Goal: Task Accomplishment & Management: Manage account settings

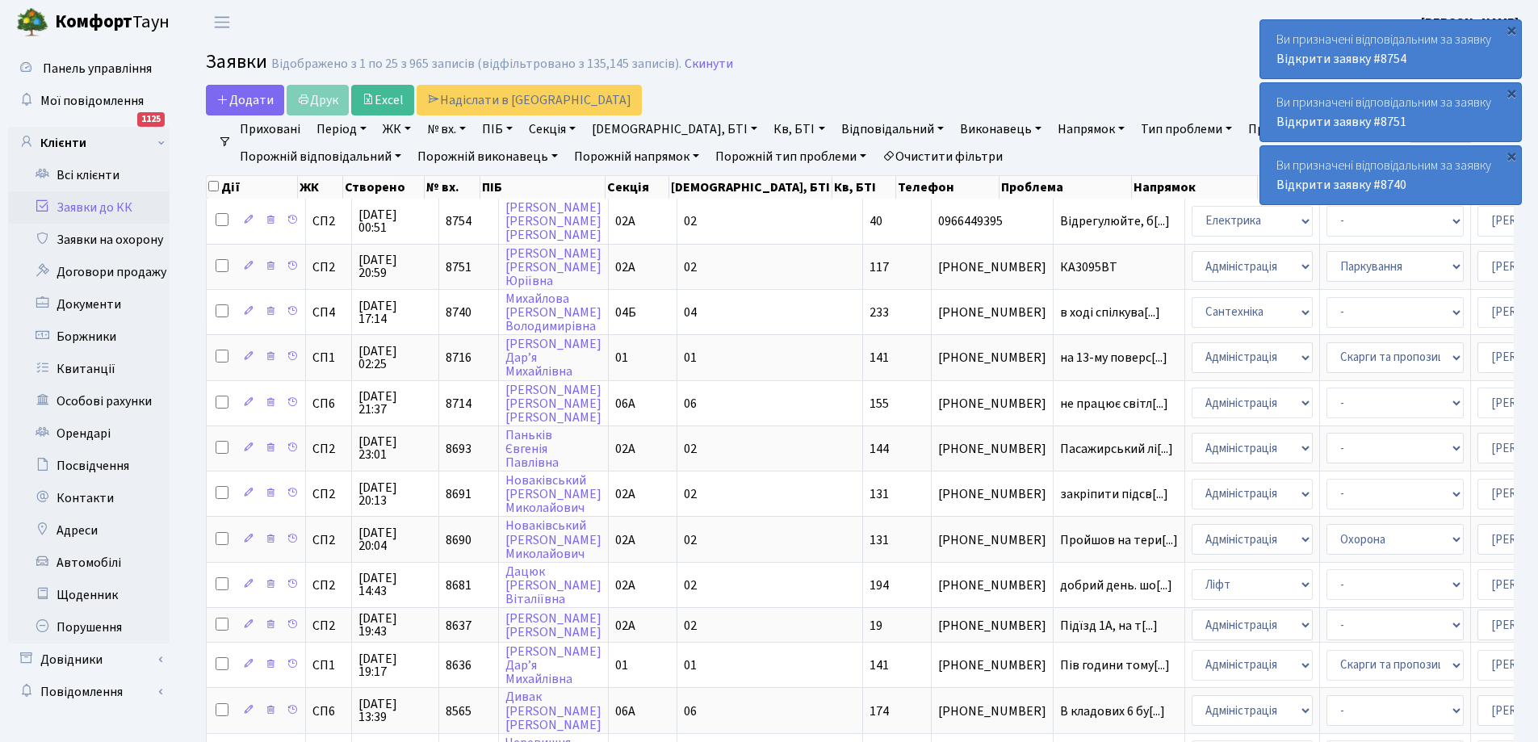
select select "25"
click at [65, 175] on link "Всі клієнти" at bounding box center [88, 175] width 161 height 32
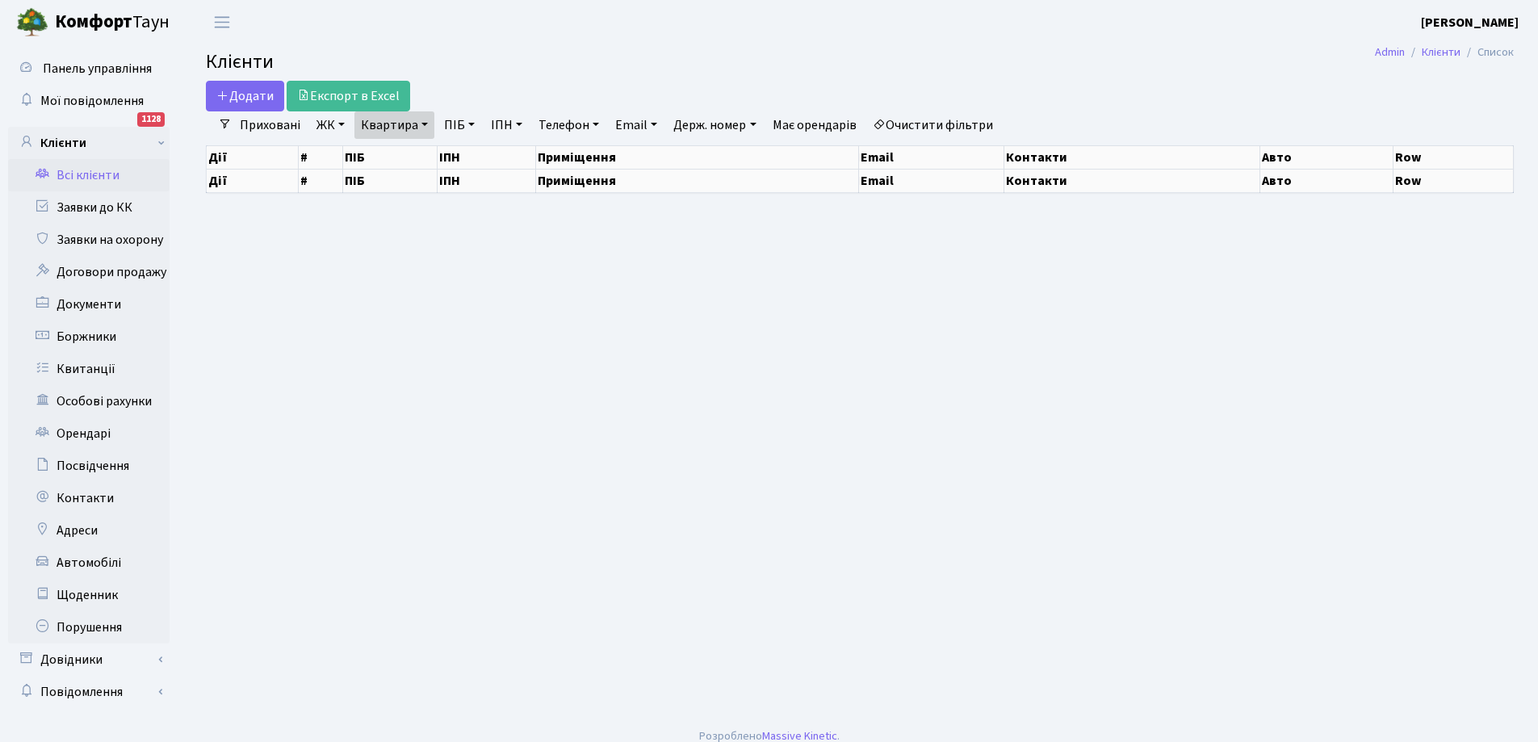
select select "25"
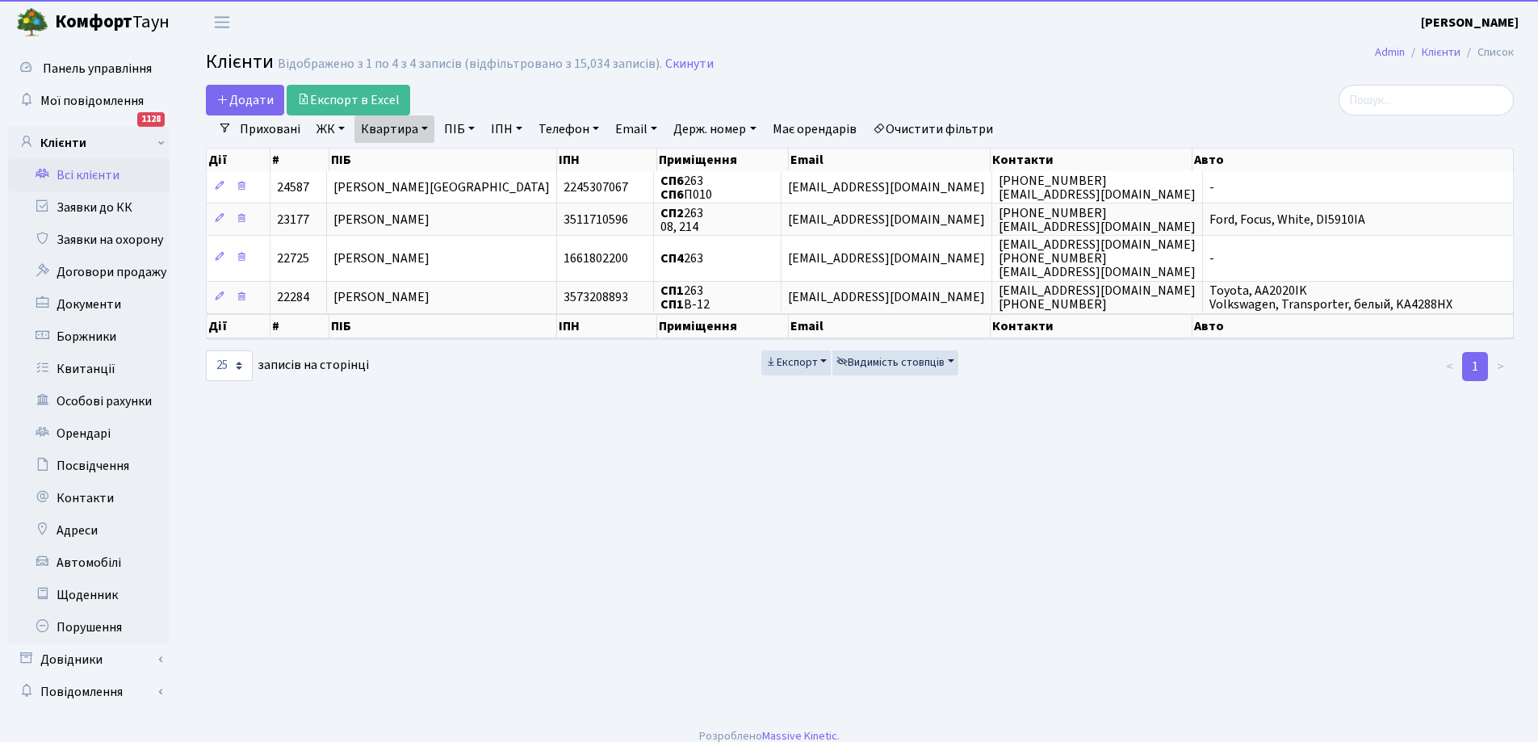
click at [393, 129] on link "Квартира" at bounding box center [394, 128] width 80 height 27
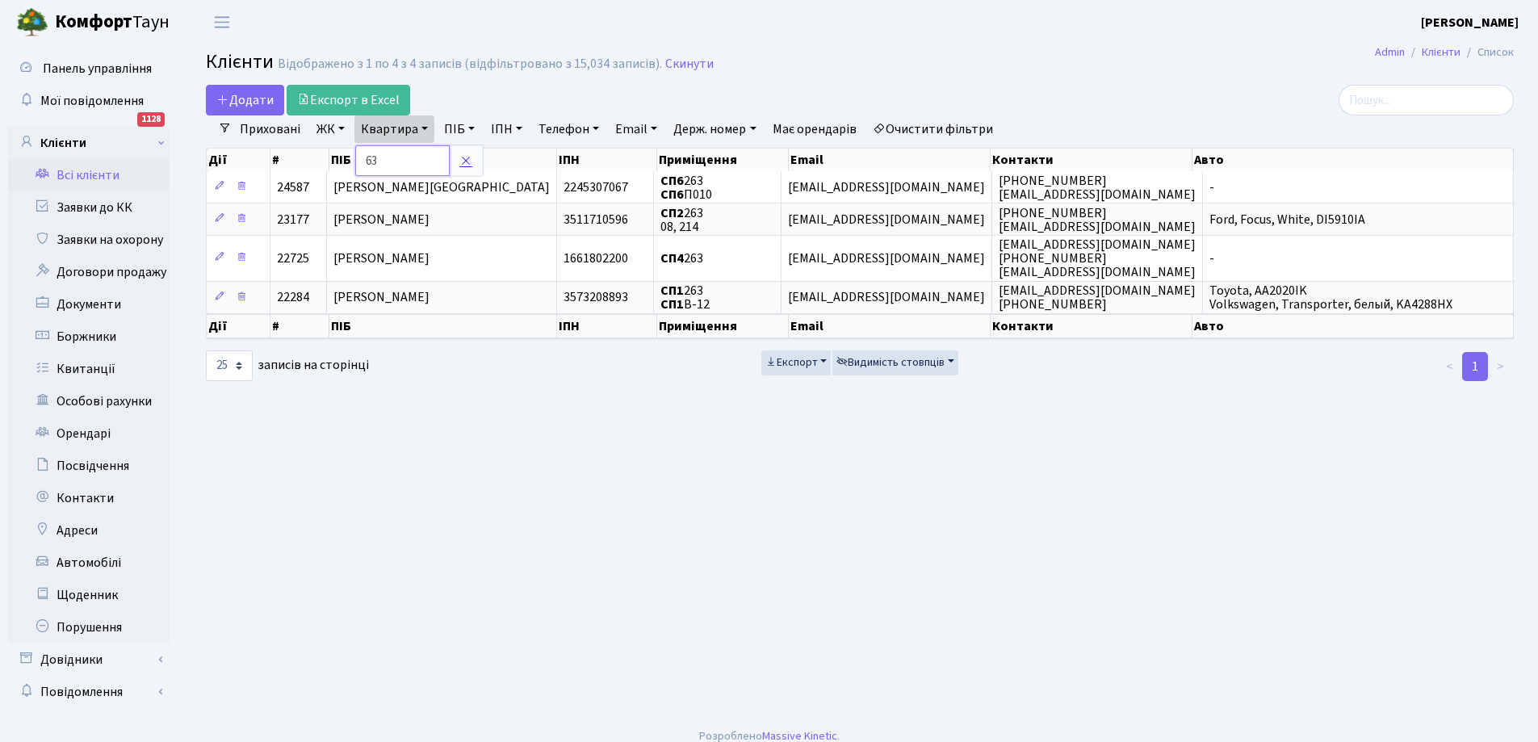
type input "3"
type input "G"
type input "П5"
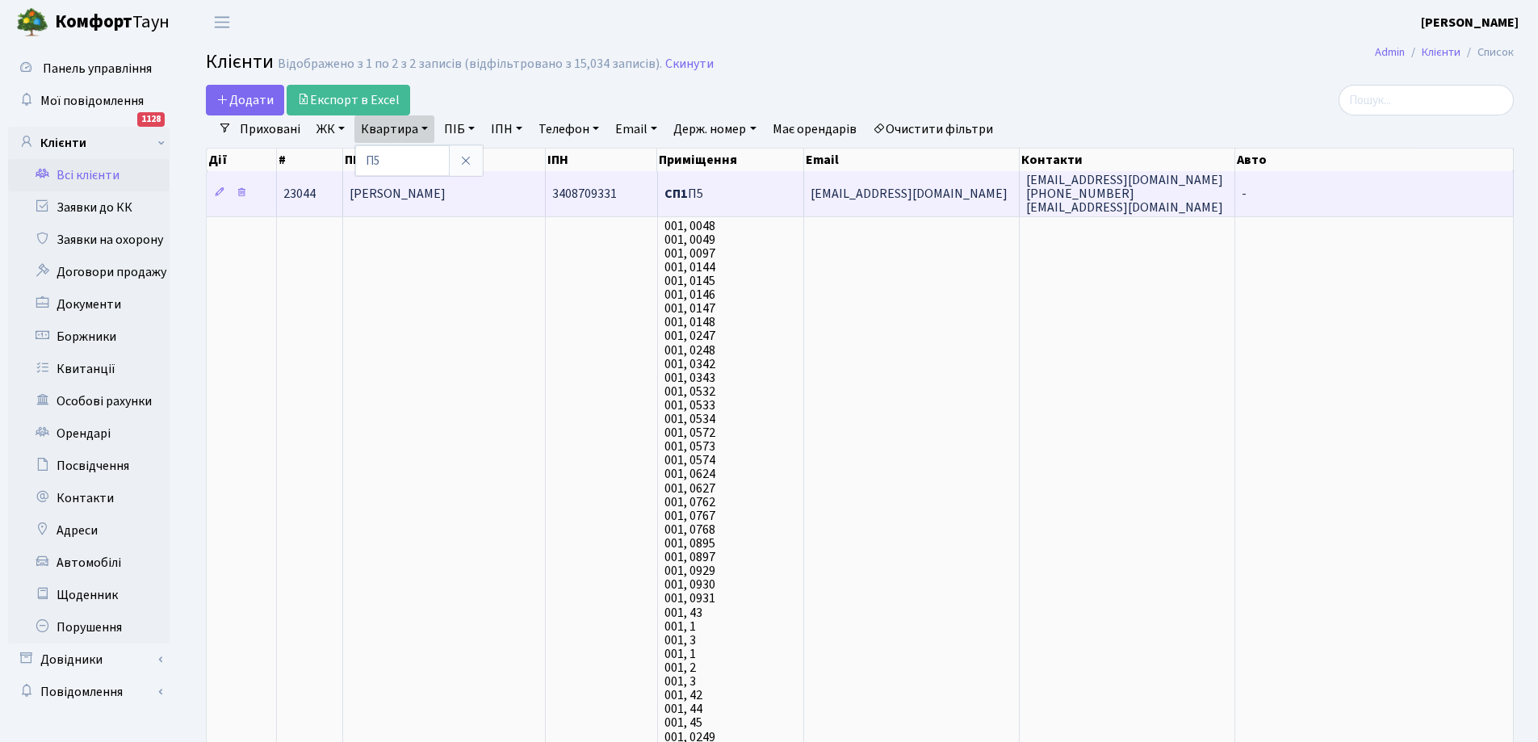
click at [446, 195] on span "[PERSON_NAME]" at bounding box center [398, 194] width 96 height 18
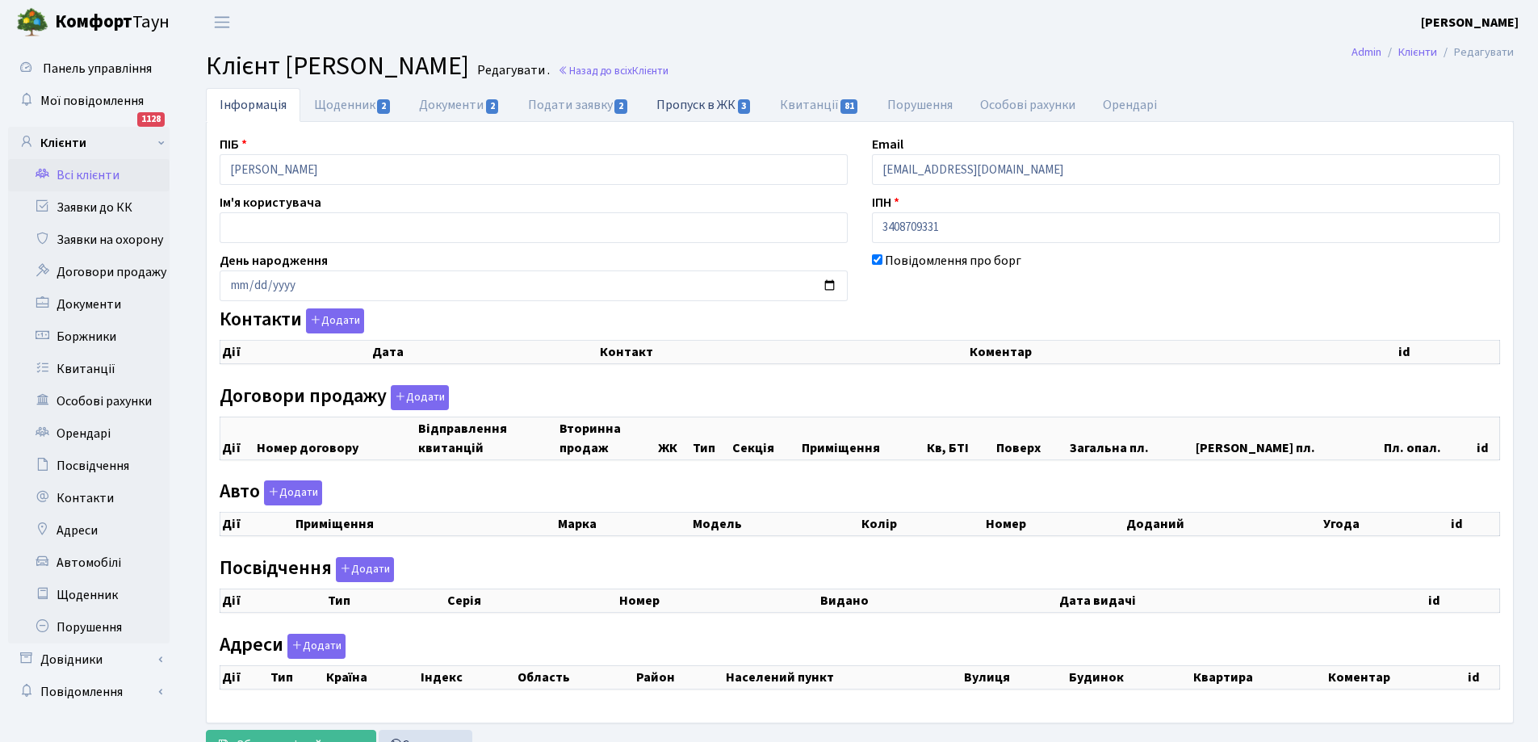
checkbox input "true"
select select "25"
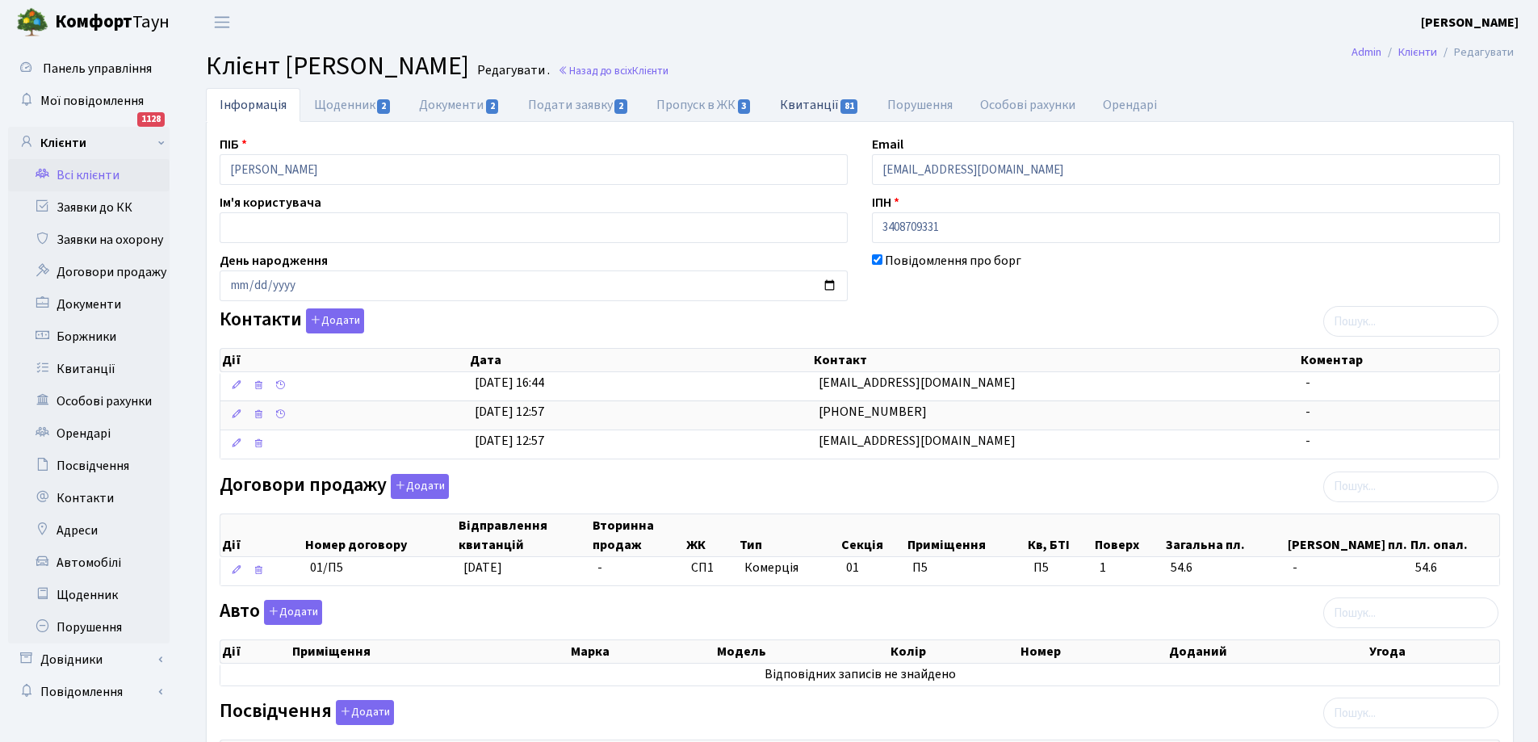
click at [809, 107] on link "Квитанції 81" at bounding box center [819, 104] width 107 height 33
select select "25"
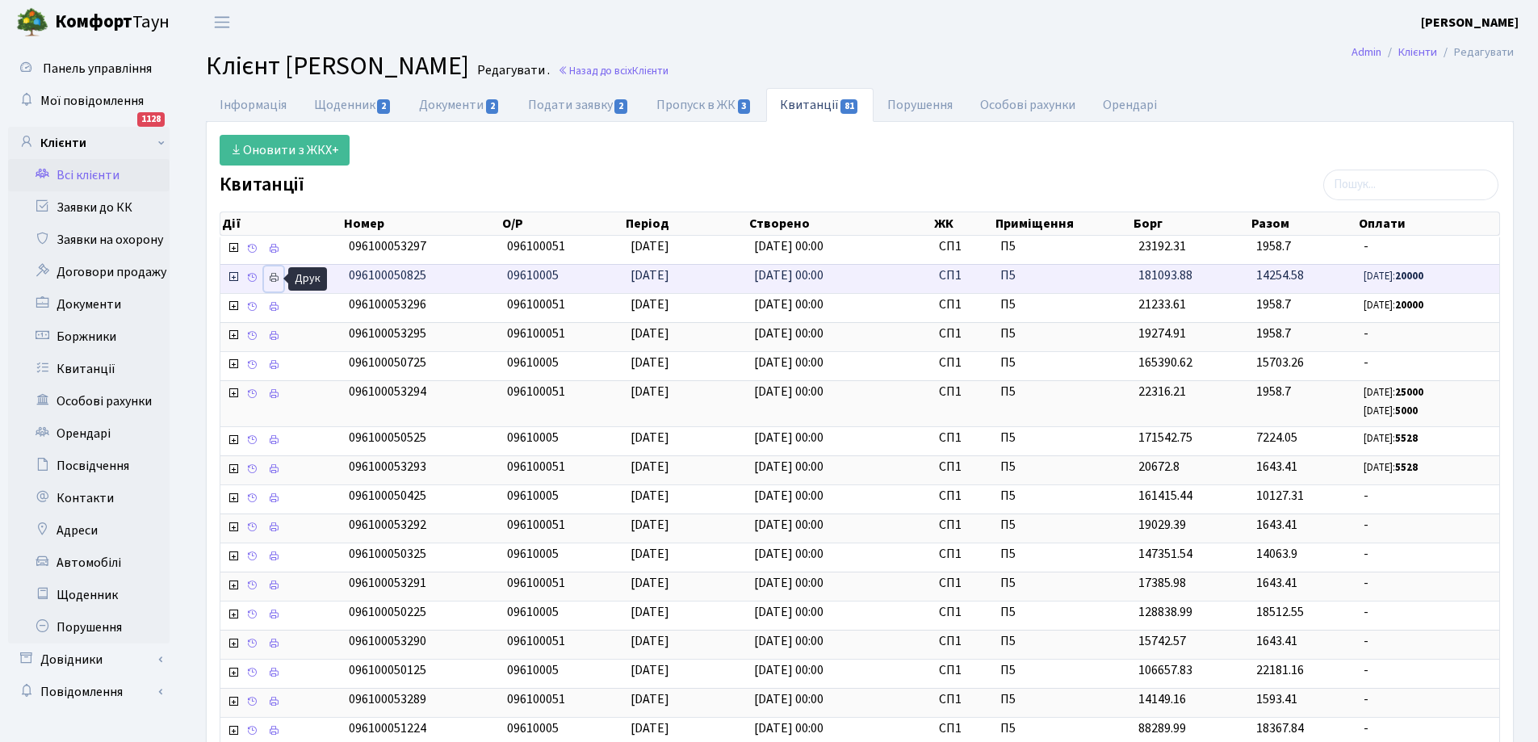
click at [275, 277] on icon at bounding box center [273, 277] width 11 height 11
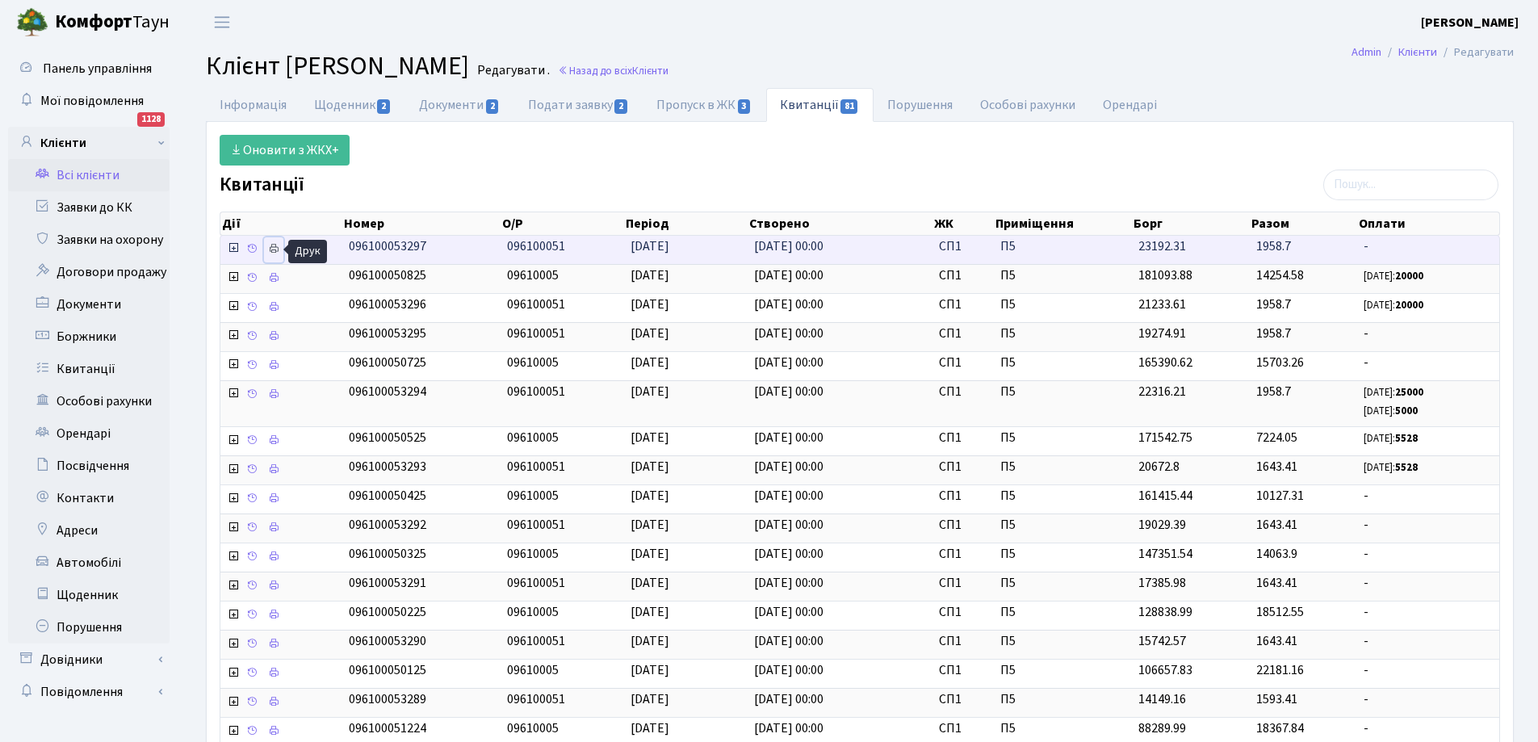
click at [270, 249] on icon at bounding box center [273, 248] width 11 height 11
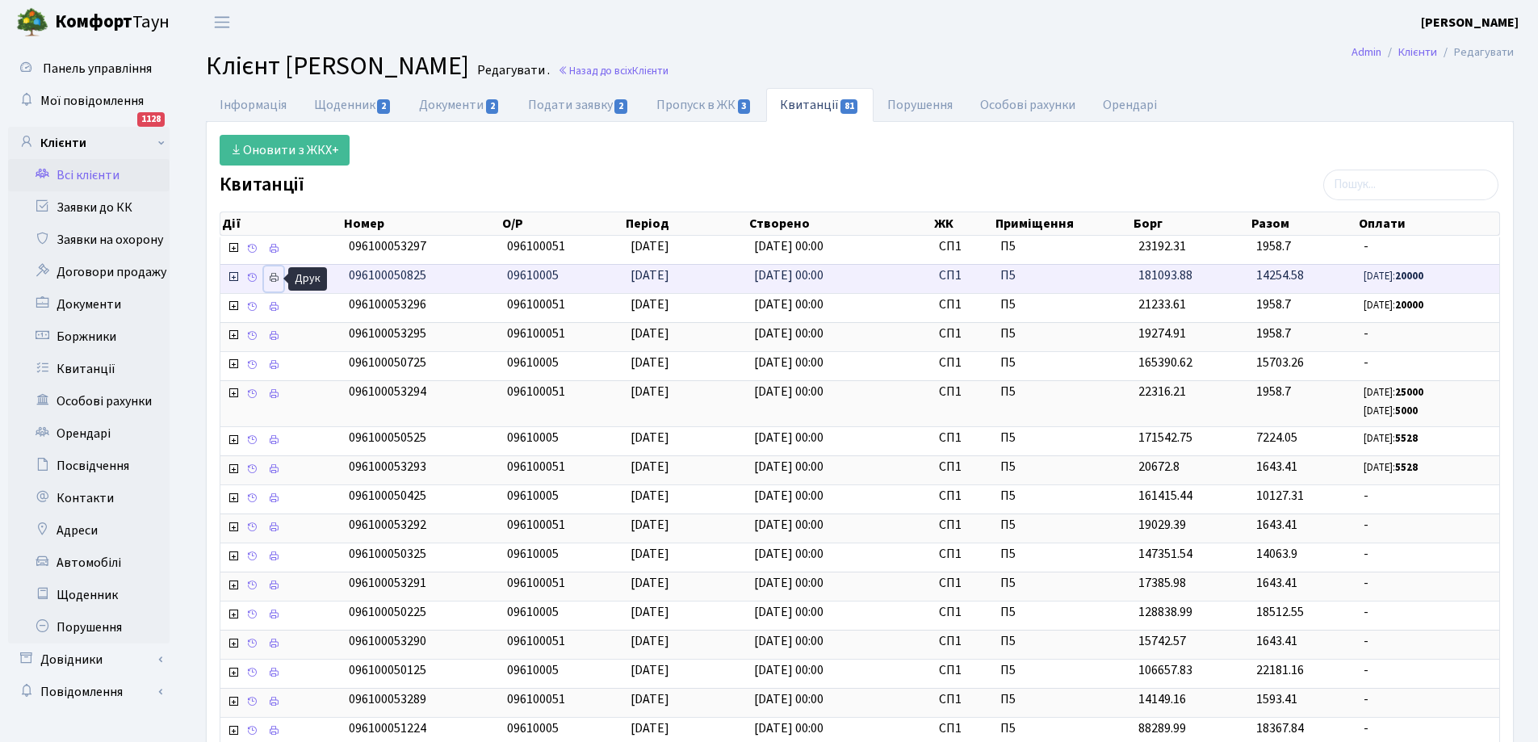
click at [271, 277] on icon at bounding box center [273, 277] width 11 height 11
click at [274, 283] on icon at bounding box center [273, 277] width 11 height 11
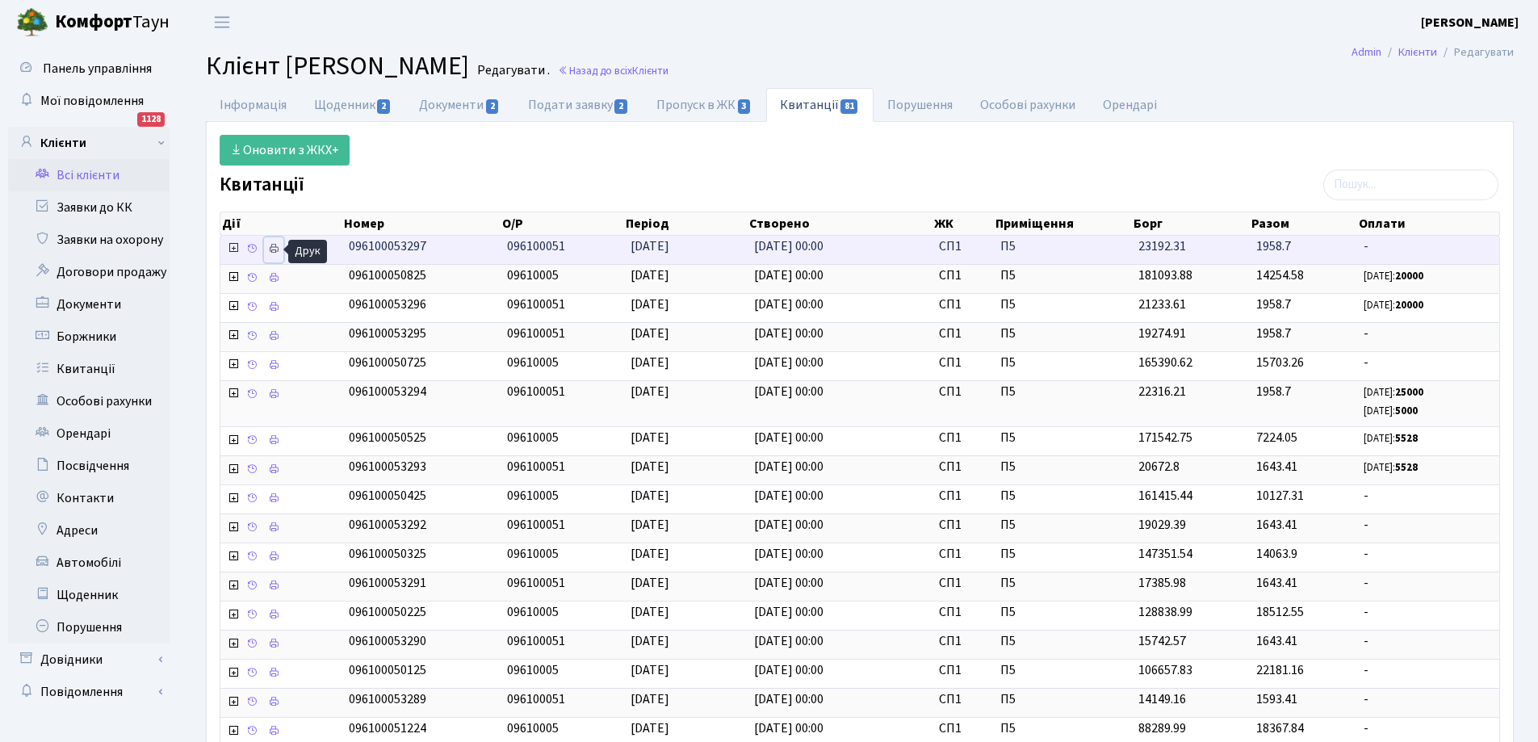
click at [275, 247] on icon at bounding box center [273, 248] width 11 height 11
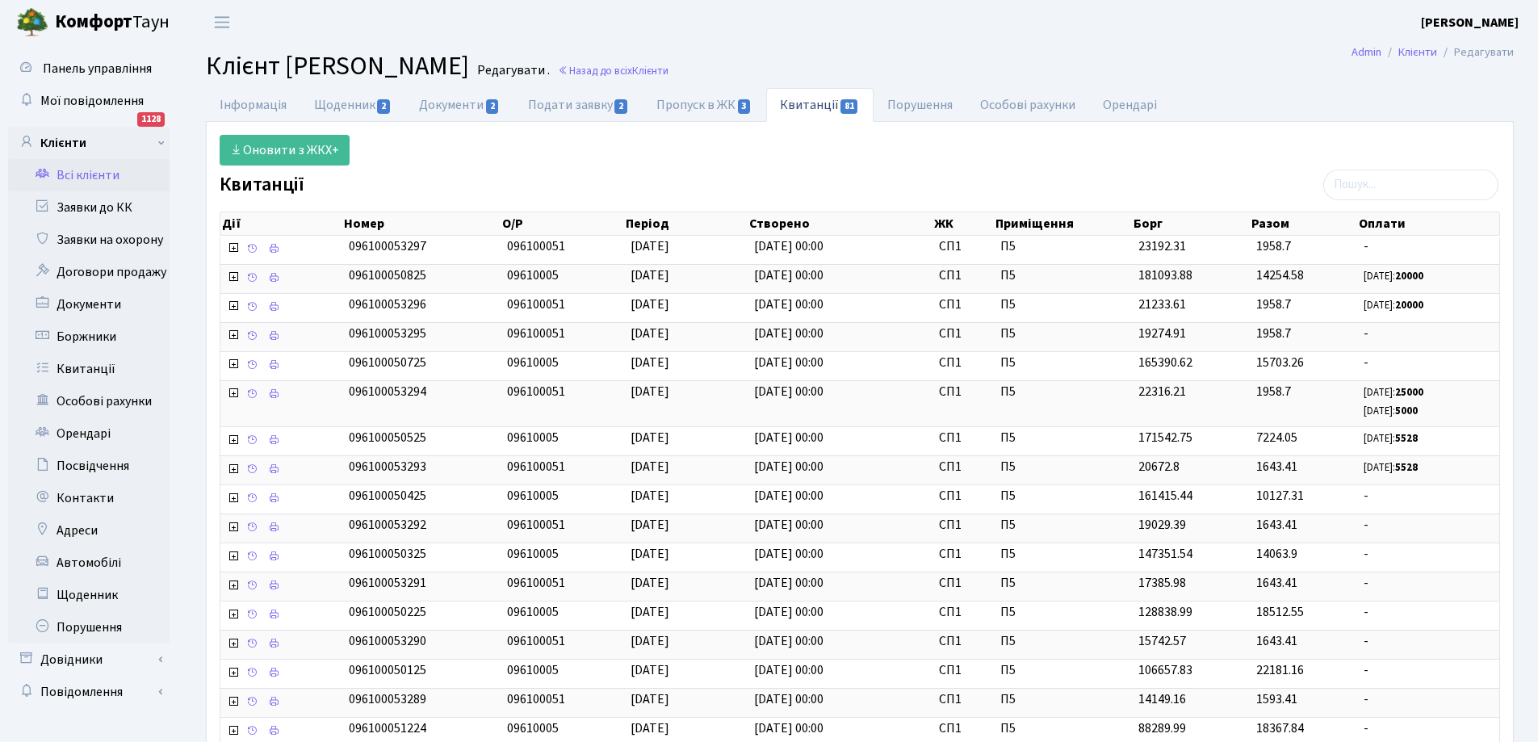
click at [78, 179] on link "Всі клієнти" at bounding box center [88, 175] width 161 height 32
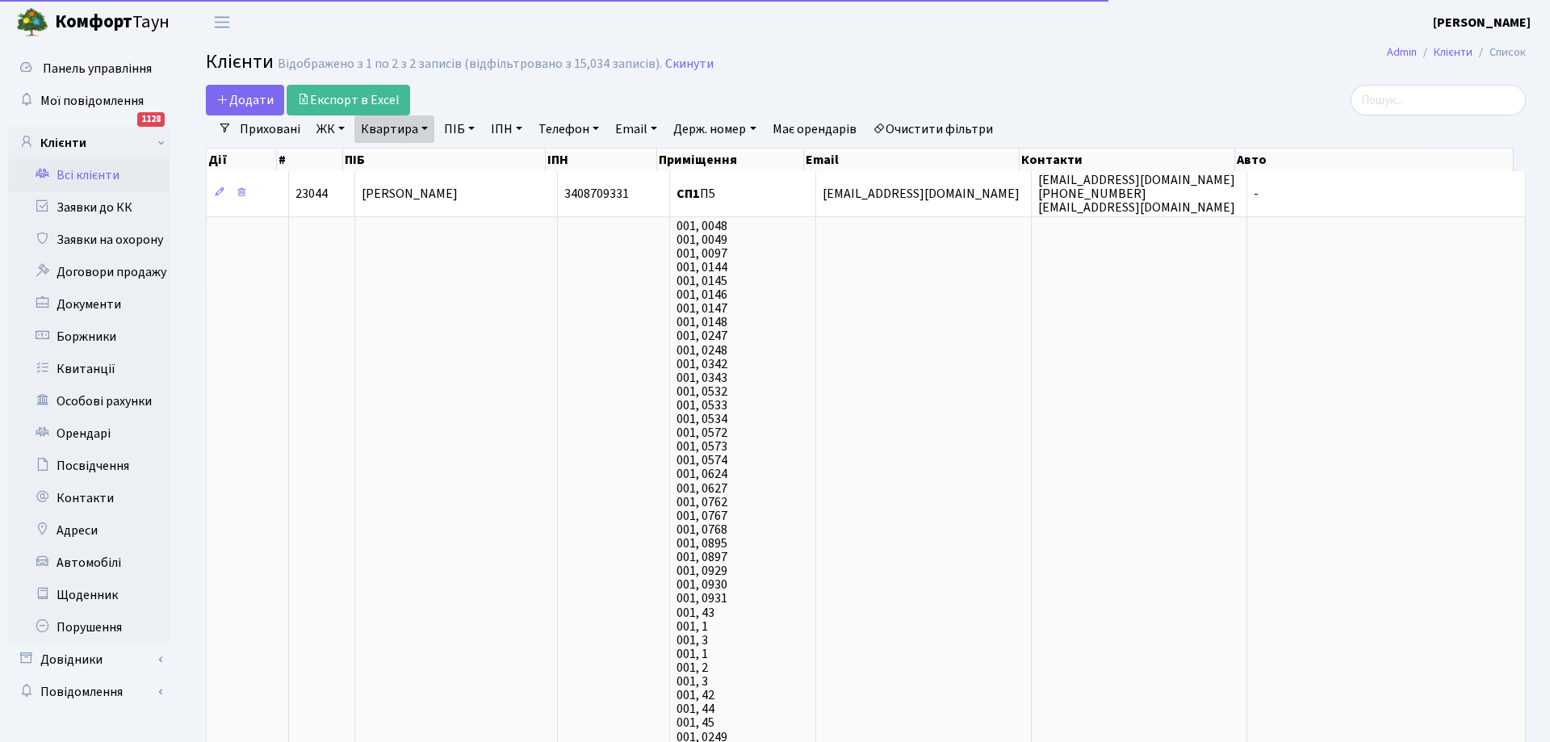
select select "25"
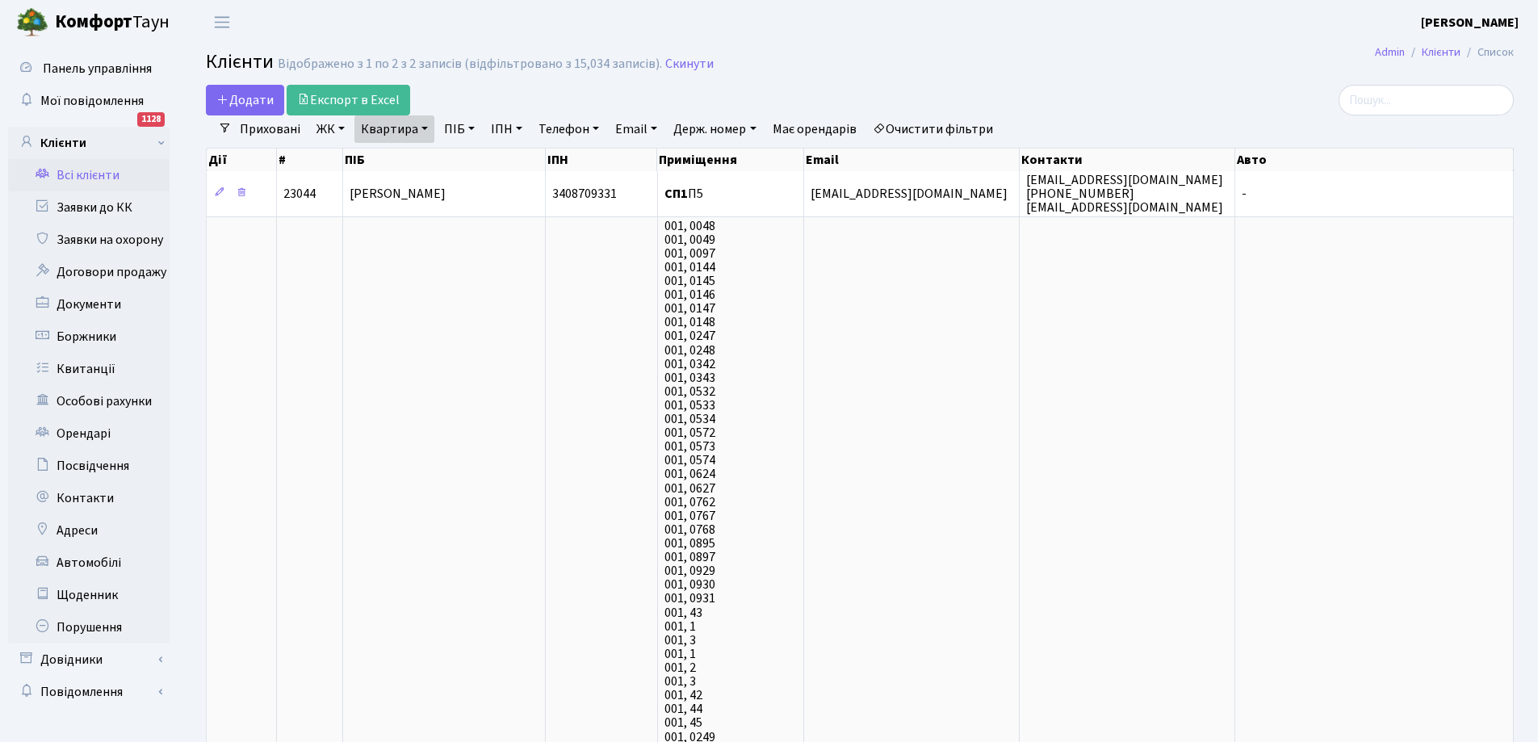
click at [409, 128] on link "Квартира" at bounding box center [394, 128] width 80 height 27
type input "246"
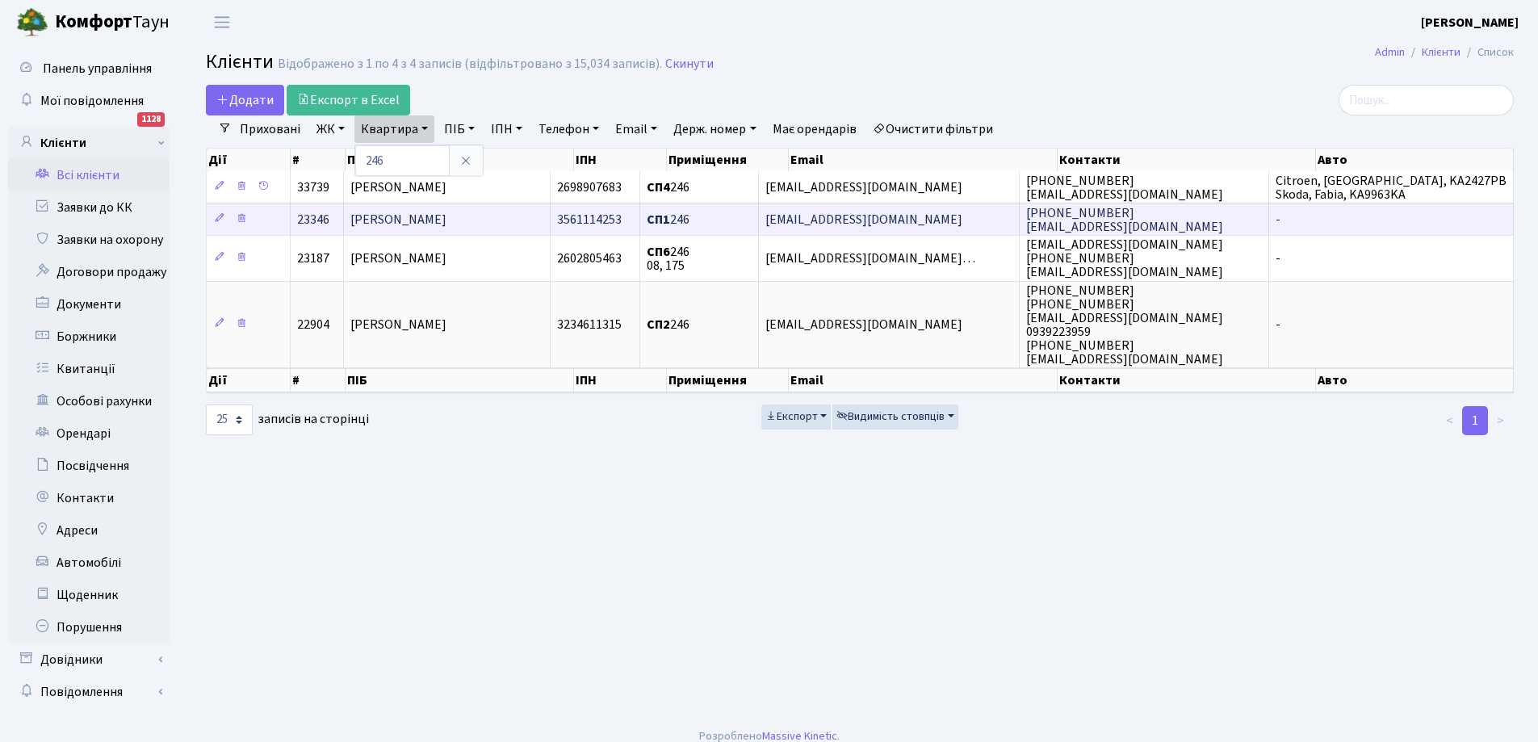
click at [446, 219] on span "Цимбаленко Іван Миколайович" at bounding box center [398, 220] width 96 height 18
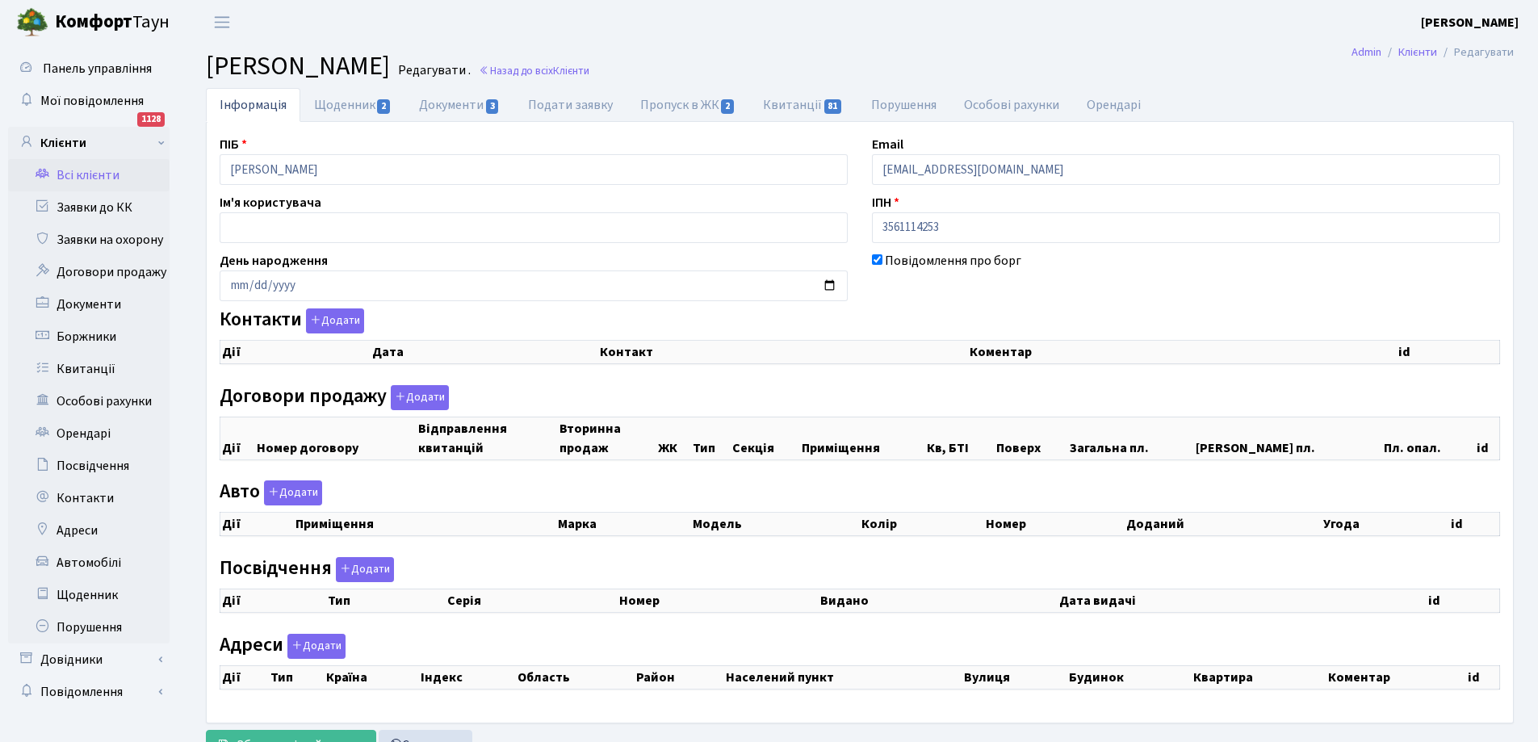
checkbox input "true"
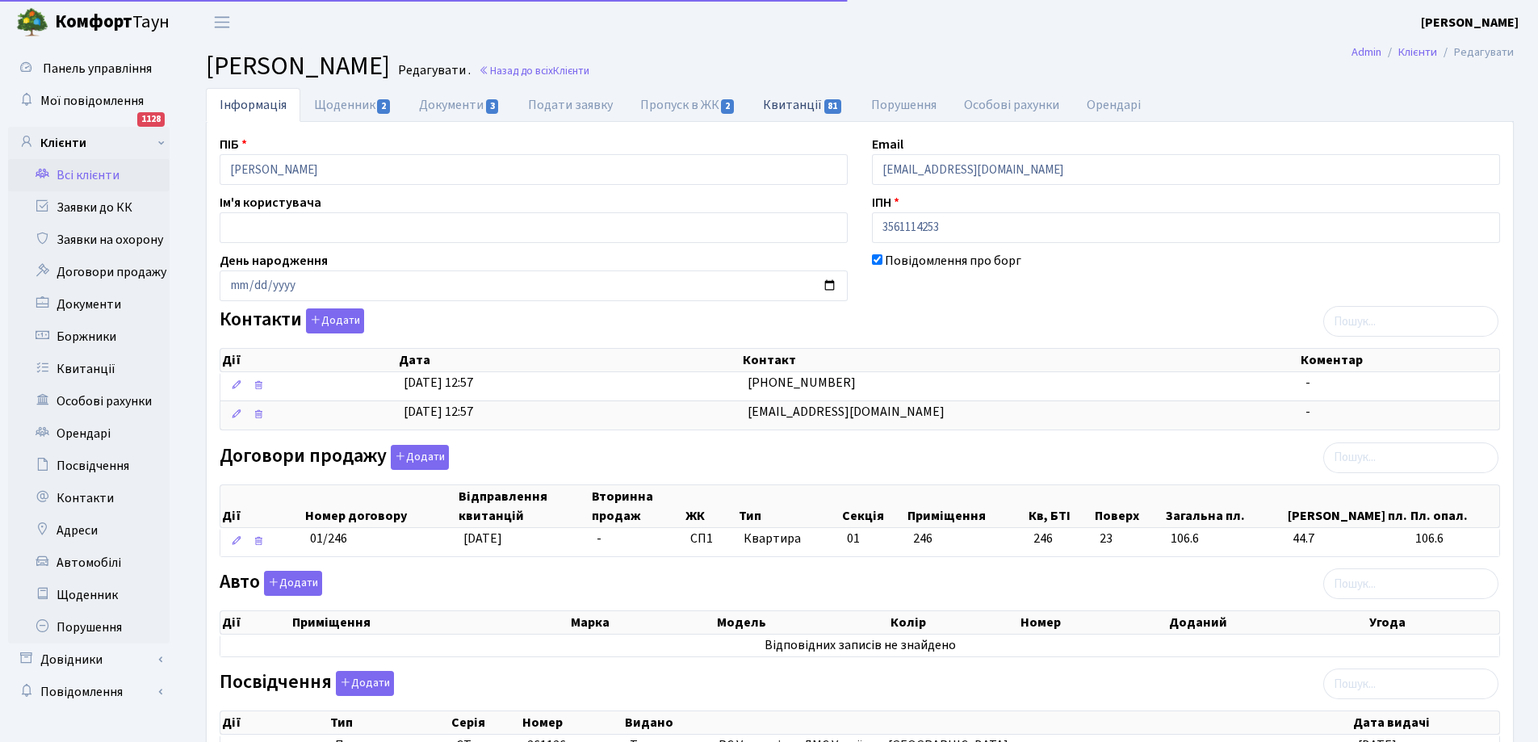
click at [787, 99] on link "Квитанції 81" at bounding box center [802, 104] width 107 height 33
select select "25"
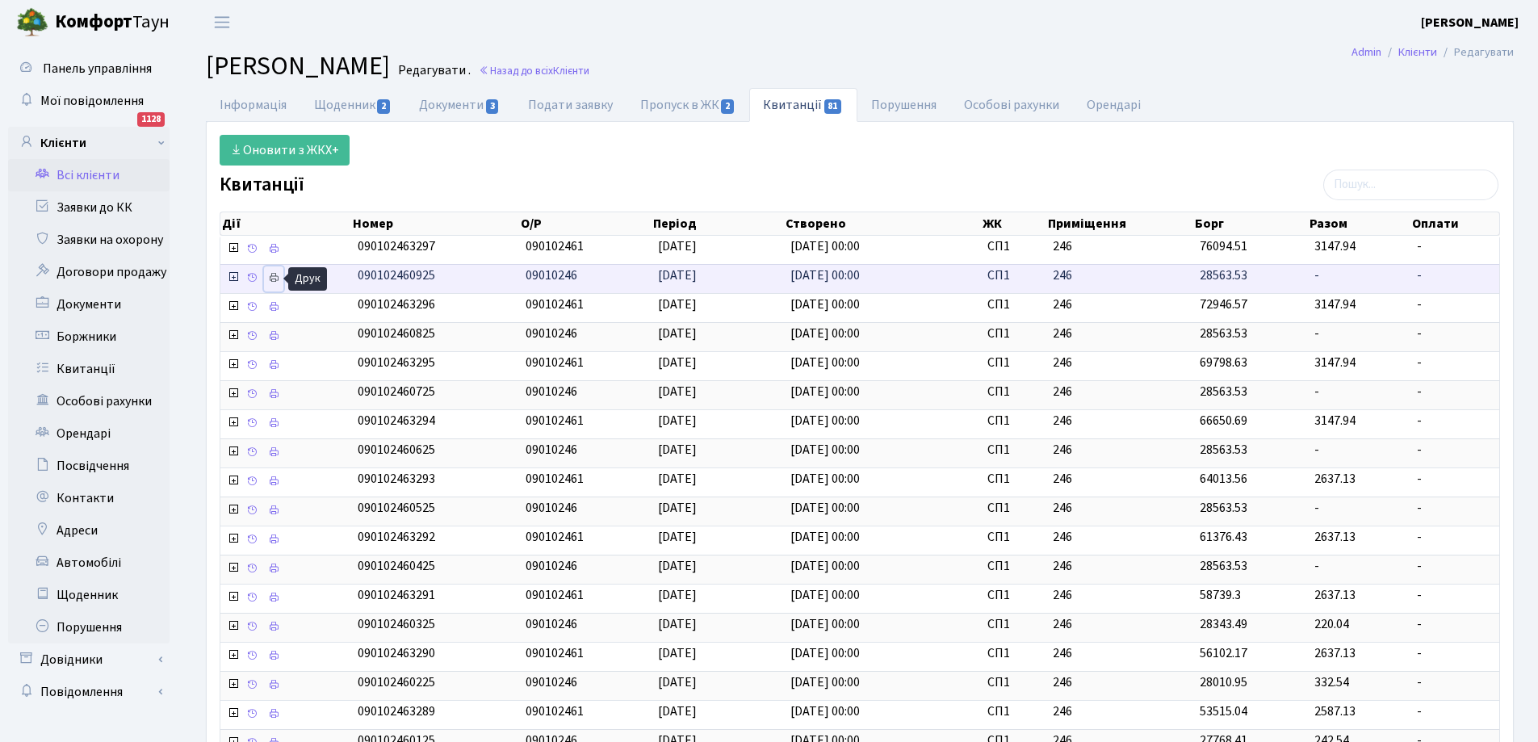
click at [275, 276] on icon at bounding box center [273, 277] width 11 height 11
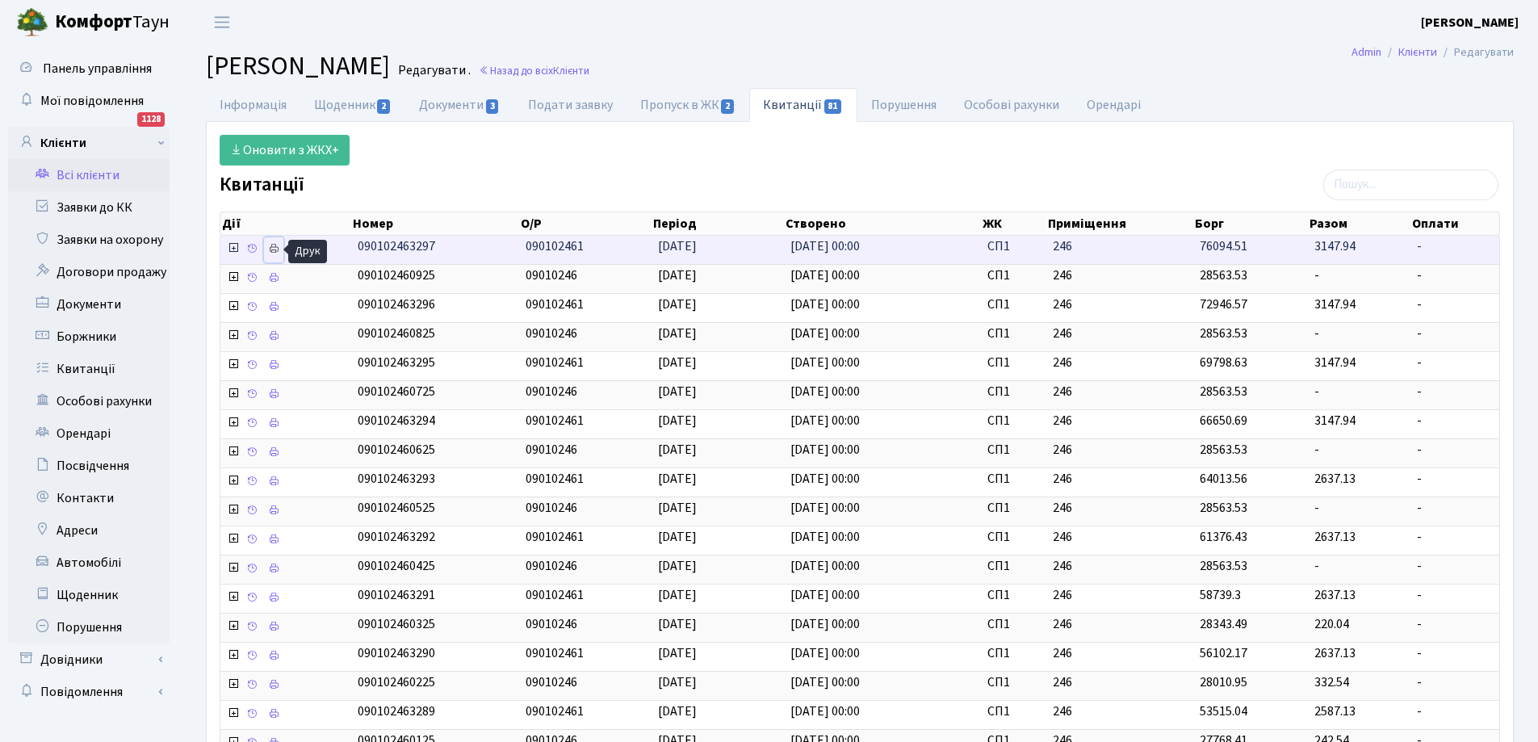
click at [274, 247] on icon at bounding box center [273, 248] width 11 height 11
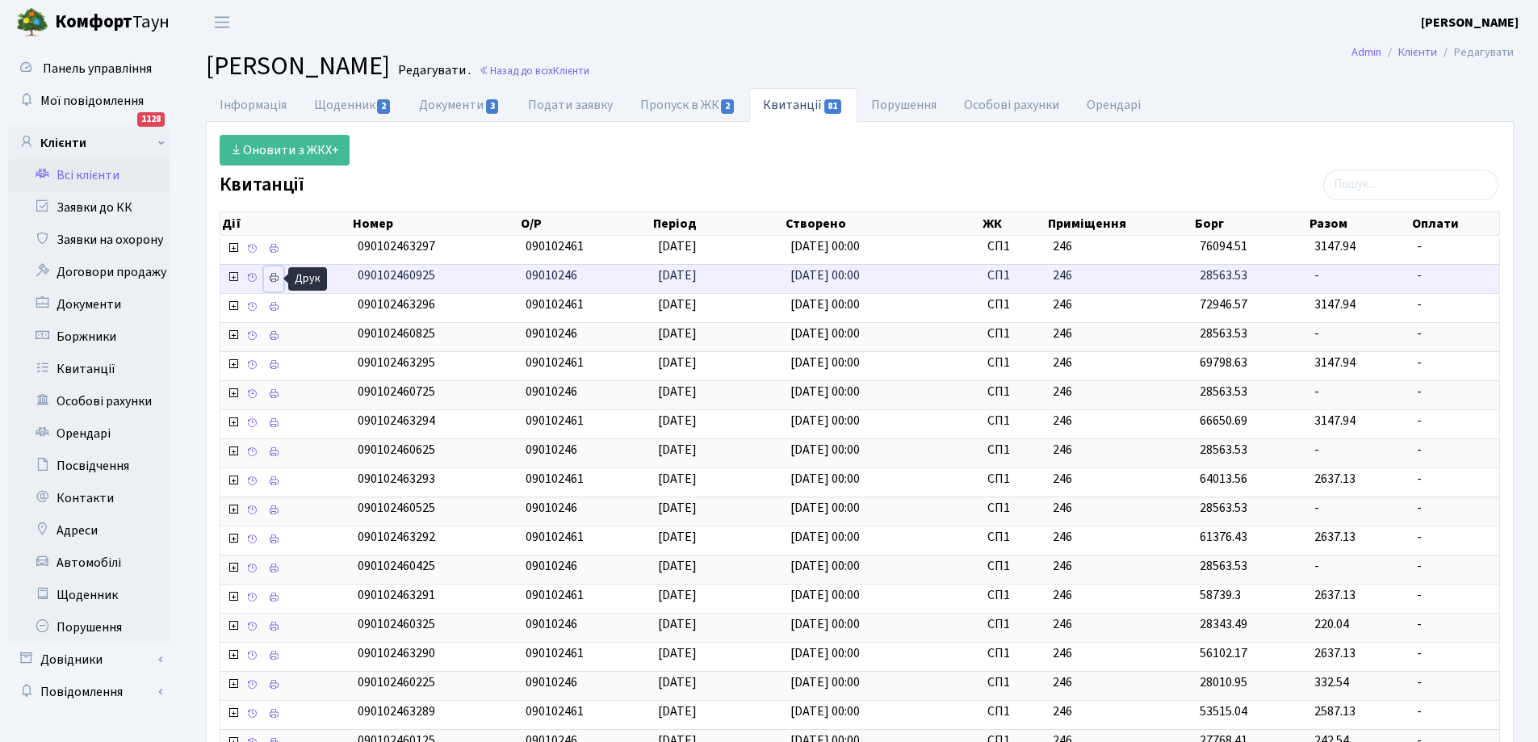
click at [277, 279] on icon at bounding box center [273, 277] width 11 height 11
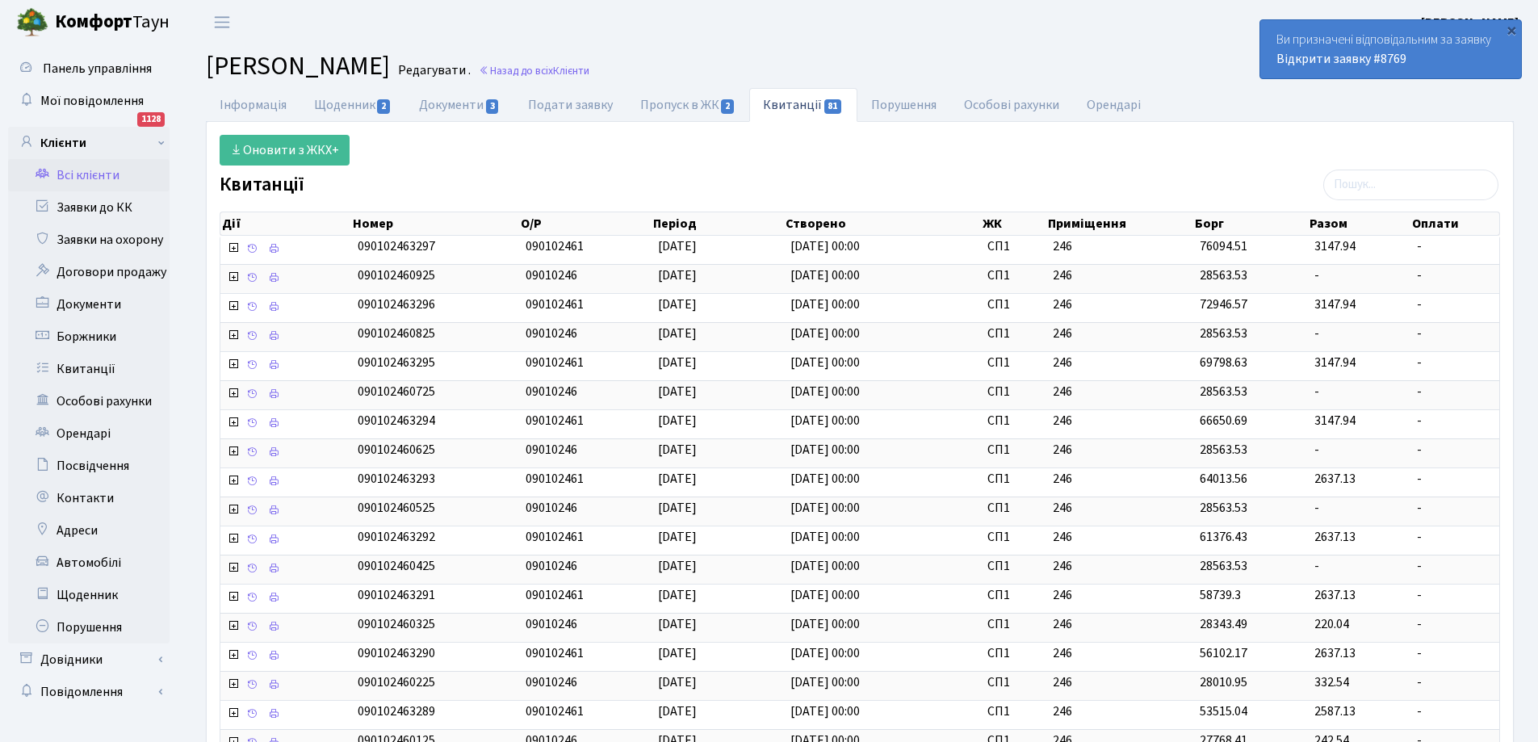
click at [94, 164] on link "Всі клієнти" at bounding box center [88, 175] width 161 height 32
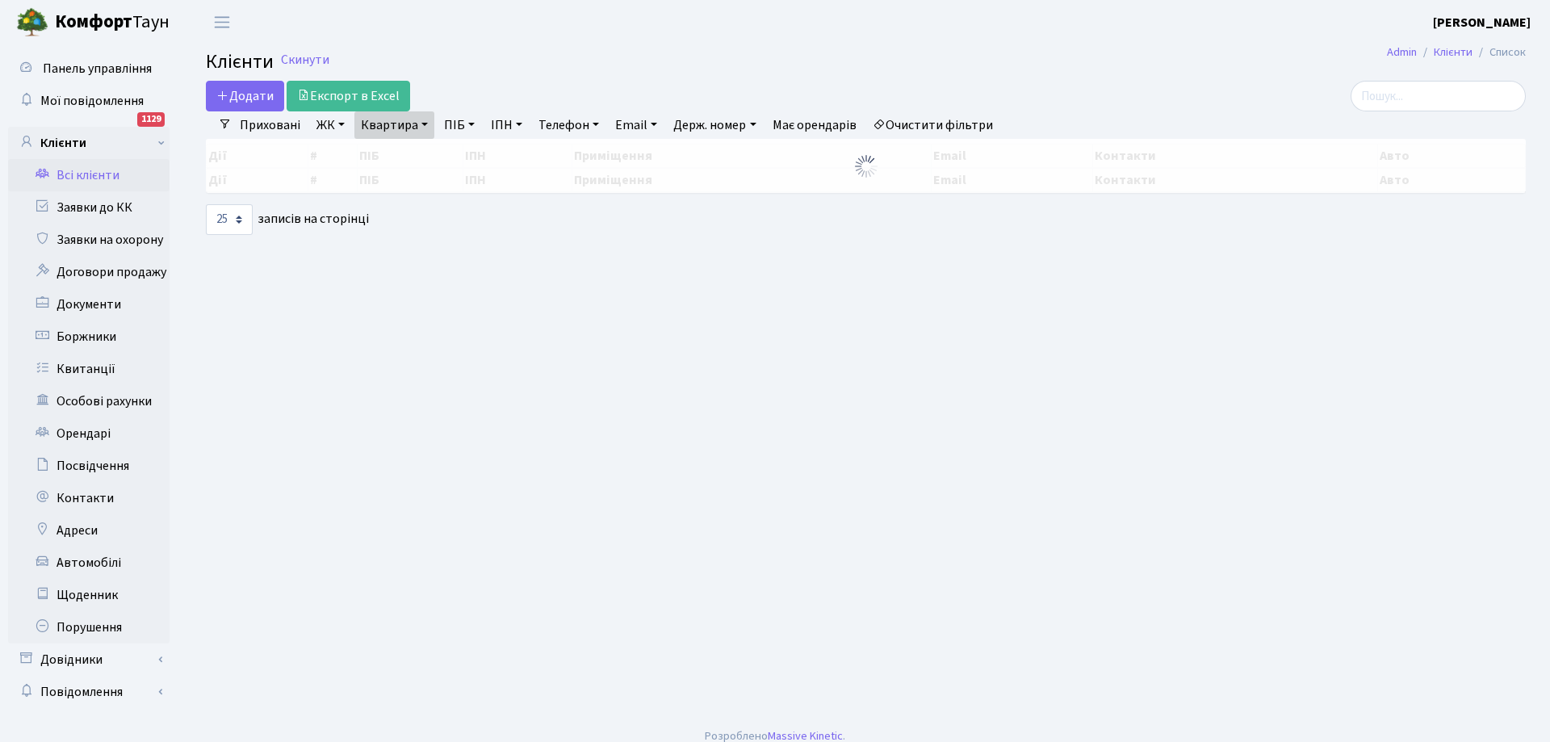
select select "25"
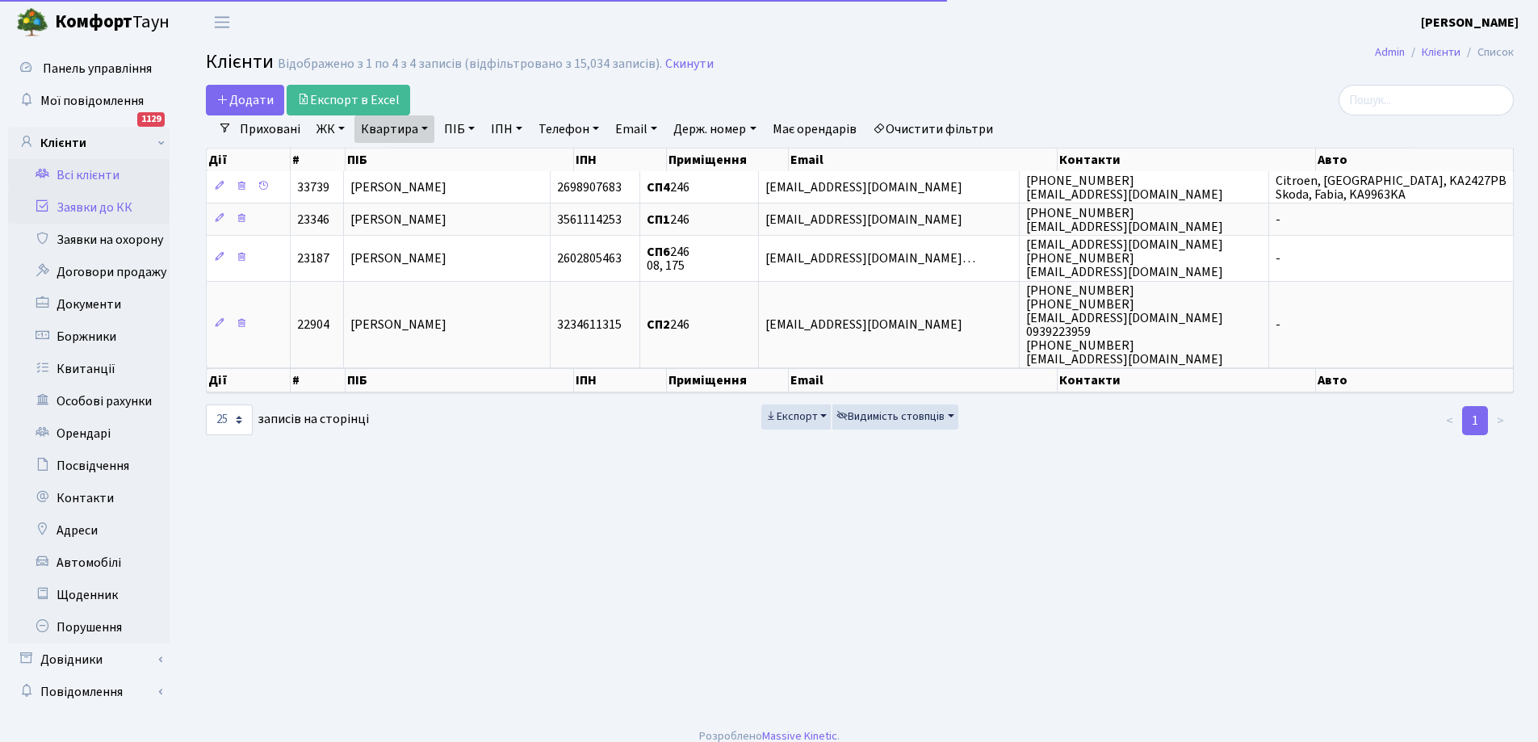
click at [97, 208] on link "Заявки до КК" at bounding box center [88, 207] width 161 height 32
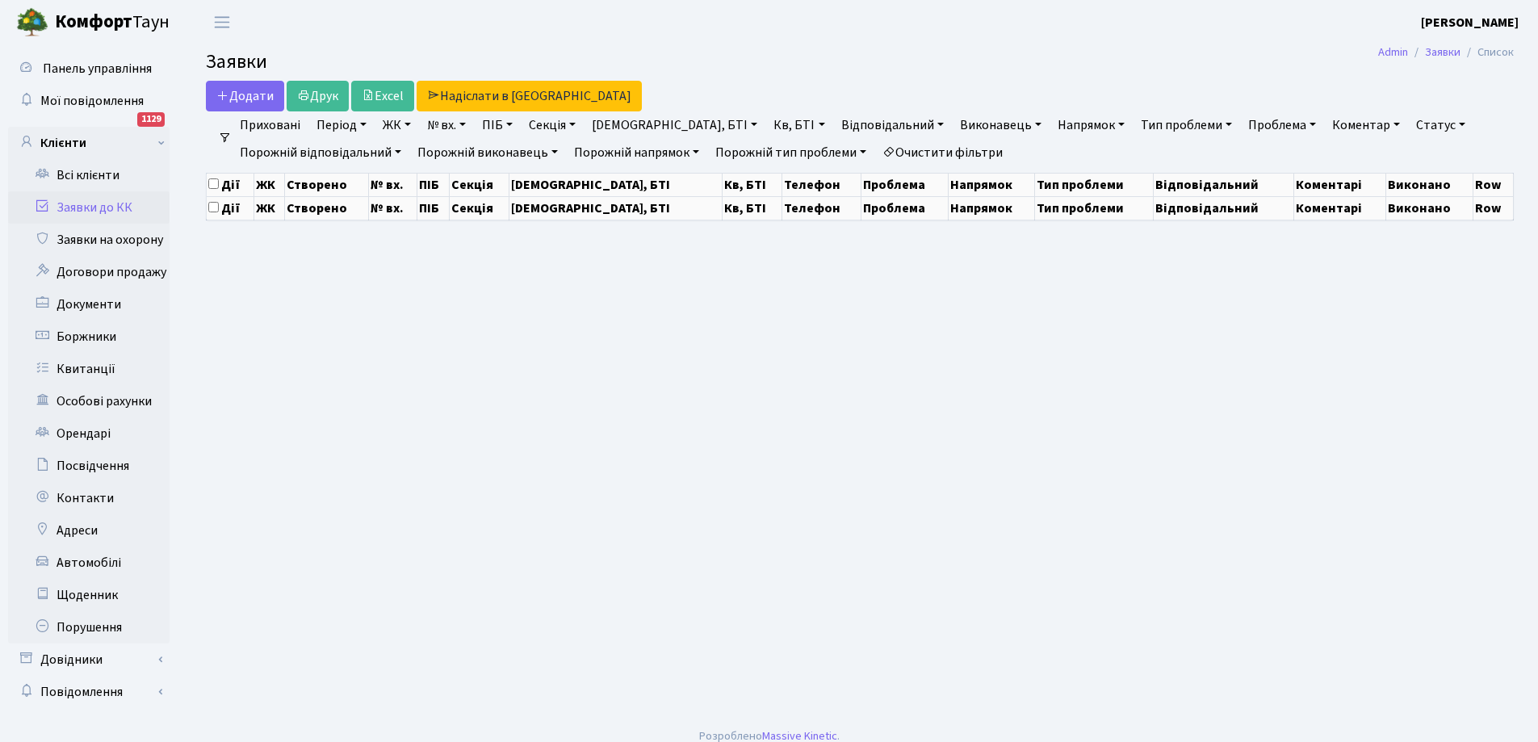
select select "25"
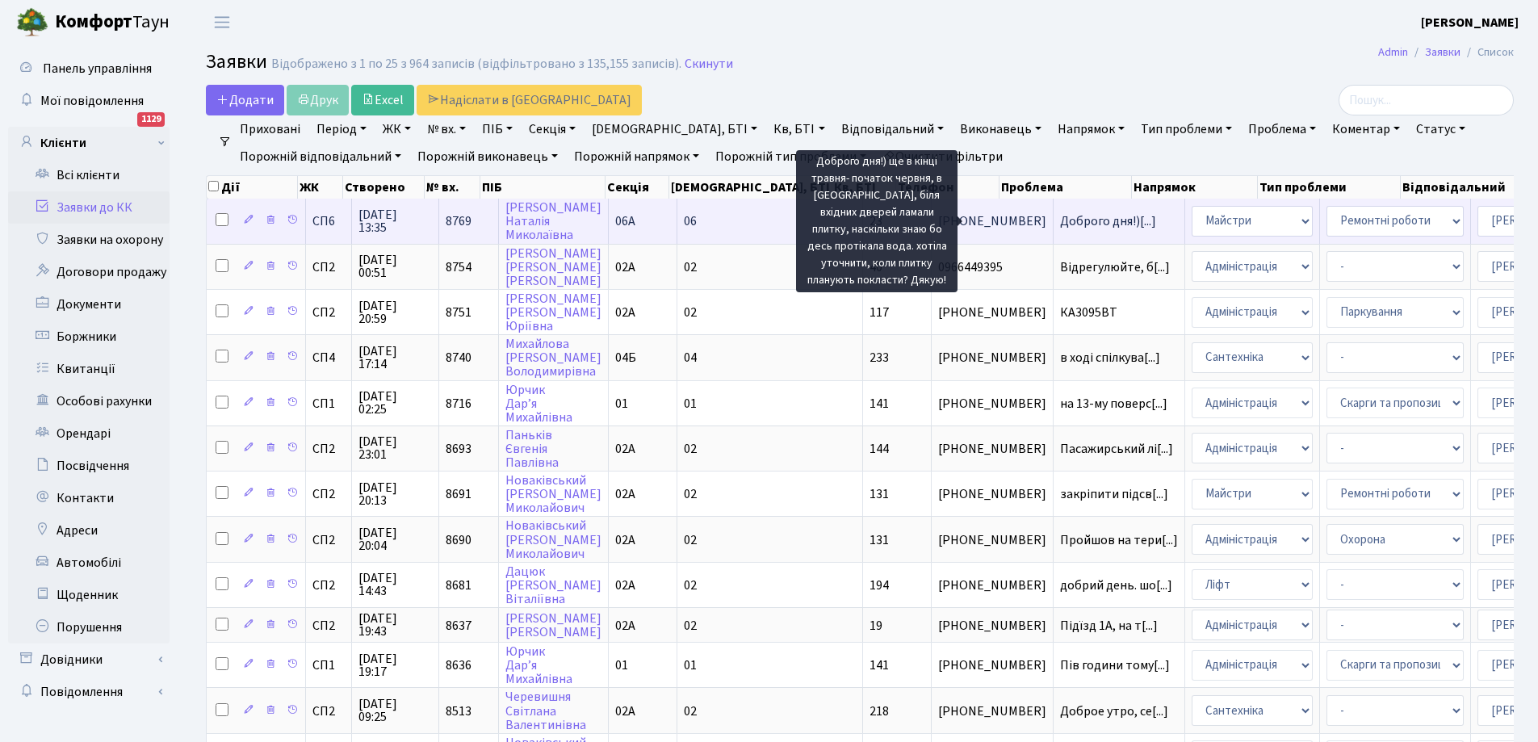
click at [1060, 218] on span "Доброго дня!)[...]" at bounding box center [1108, 221] width 96 height 18
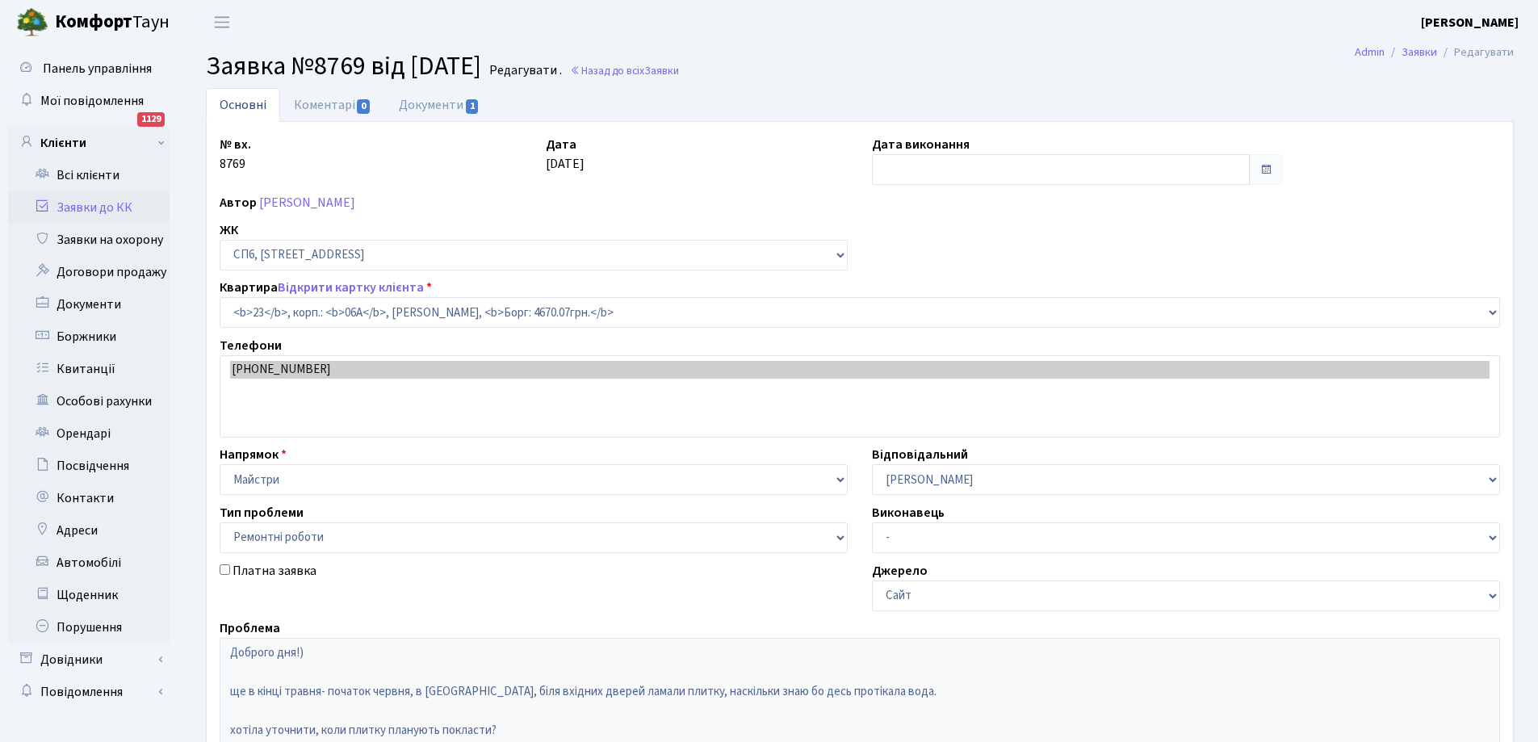
select select "21691"
select select "62"
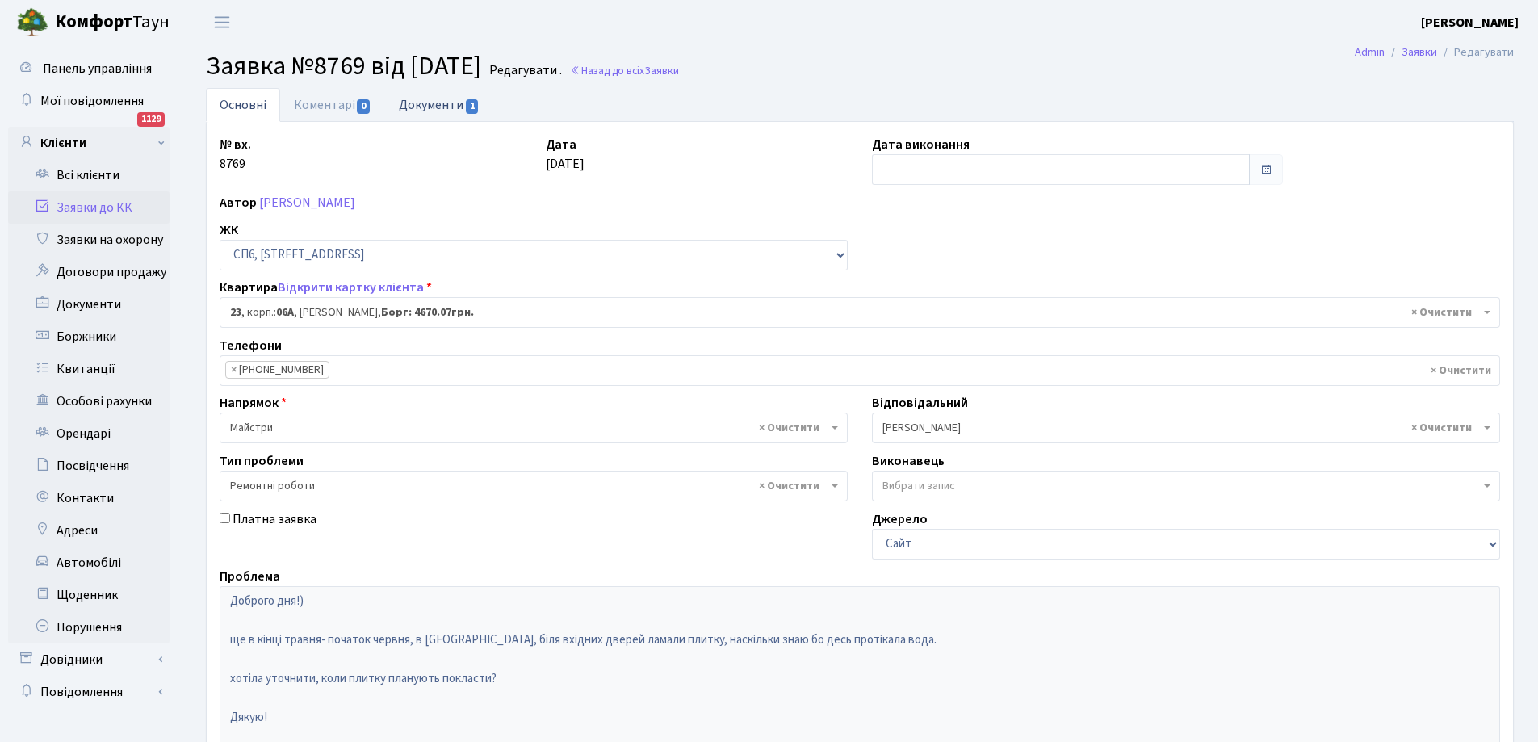
click at [442, 107] on link "Документи 1" at bounding box center [439, 104] width 108 height 33
select select "25"
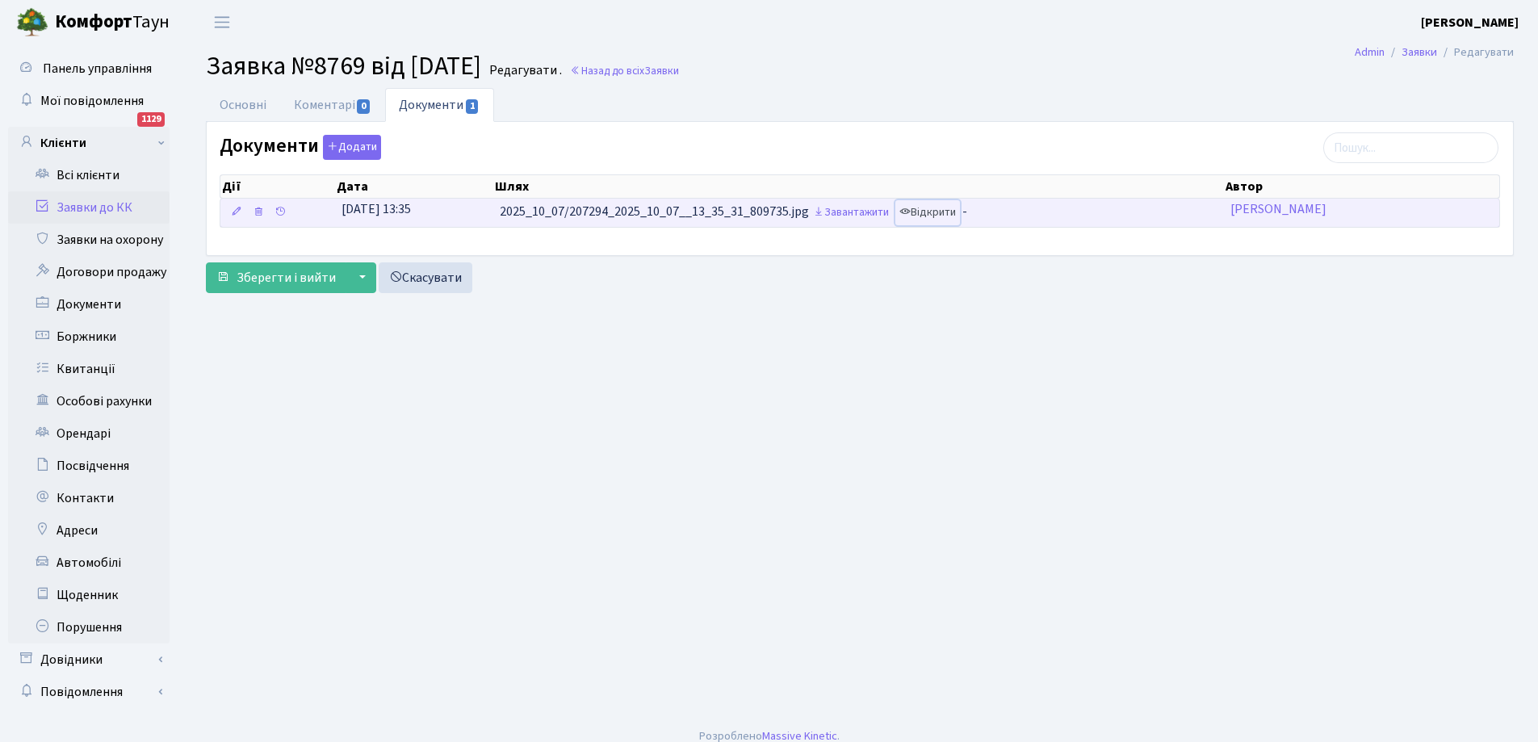
click at [942, 215] on link "Відкрити" at bounding box center [927, 212] width 65 height 25
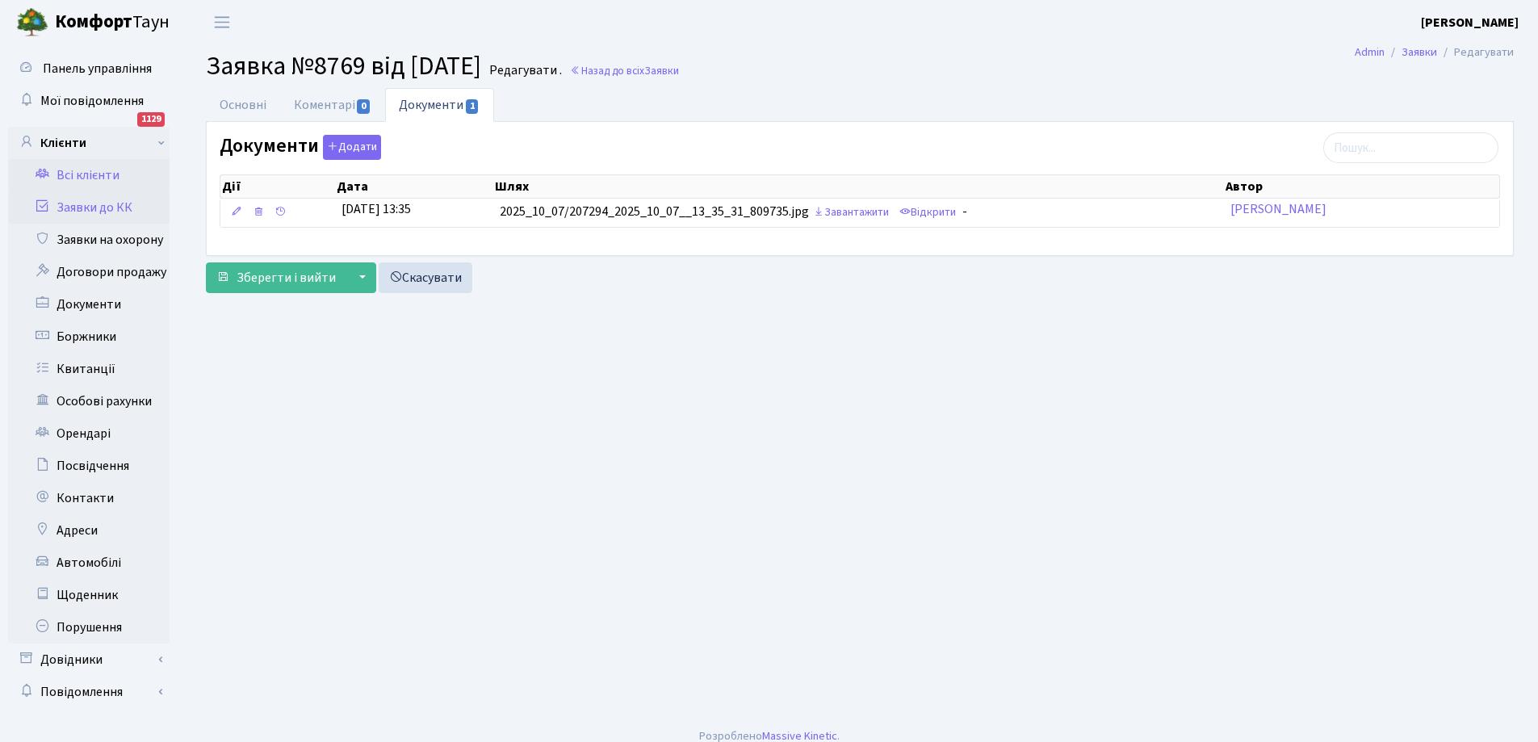
click at [73, 174] on link "Всі клієнти" at bounding box center [88, 175] width 161 height 32
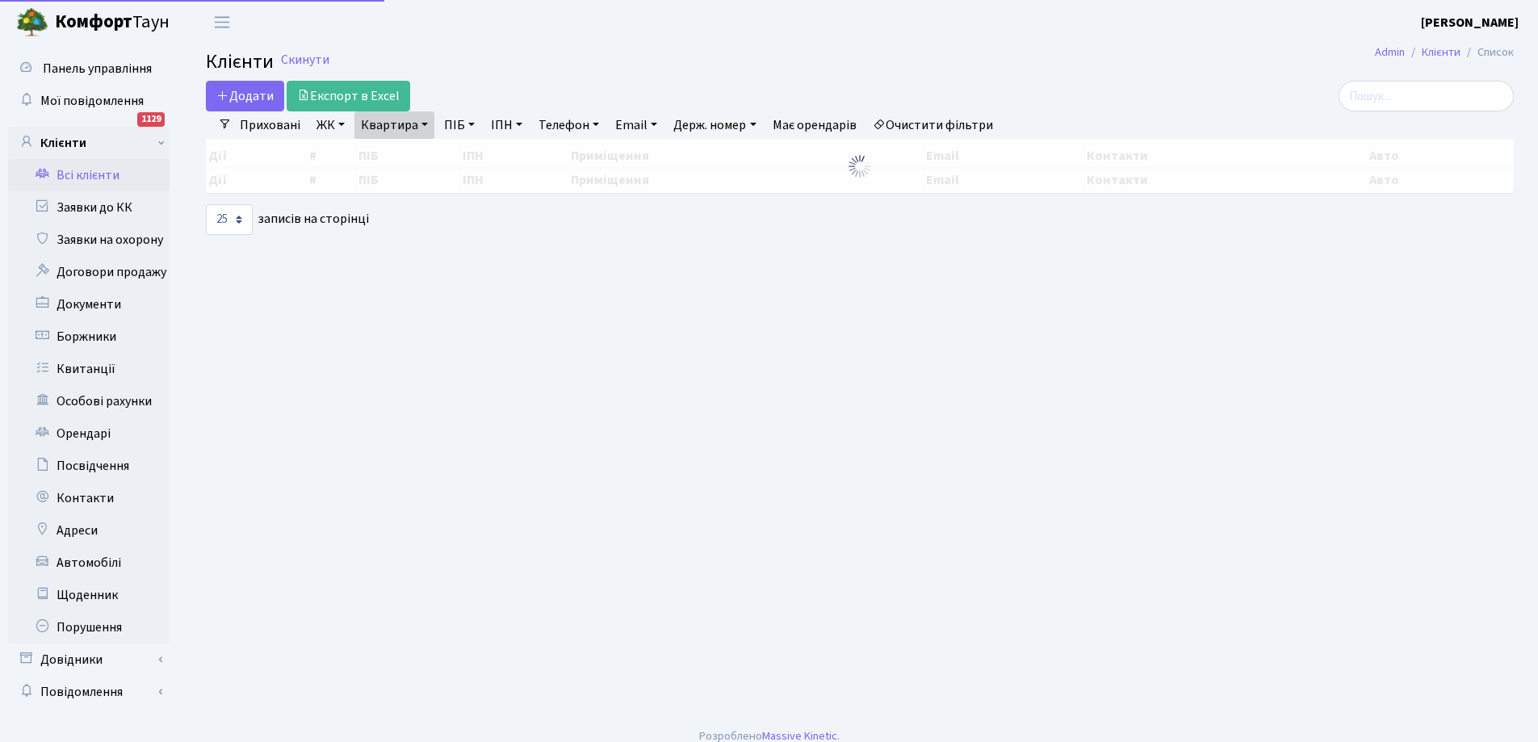
select select "25"
